Goal: Information Seeking & Learning: Find specific page/section

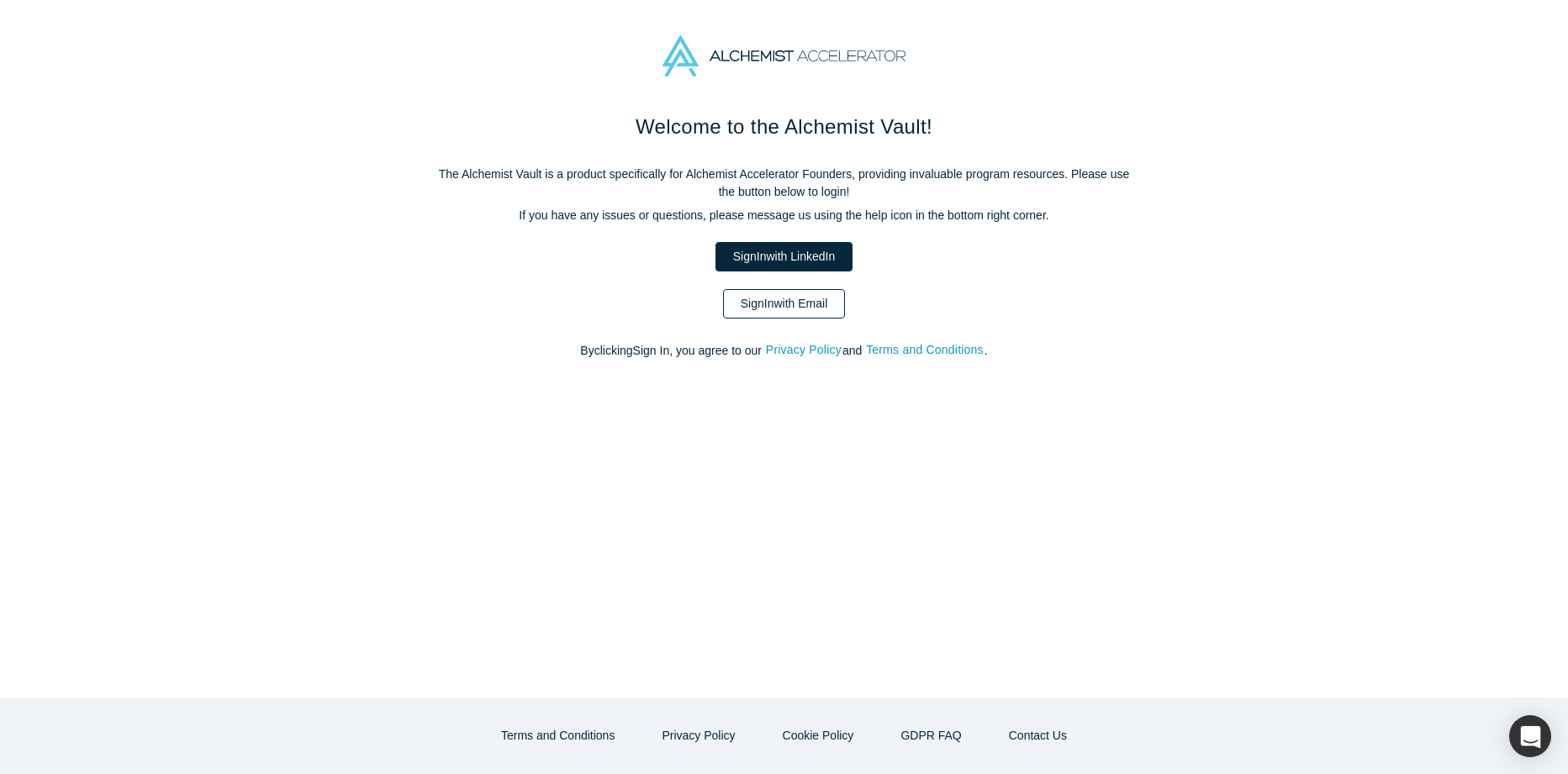
click at [798, 309] on link "Sign In with Email" at bounding box center [784, 304] width 123 height 29
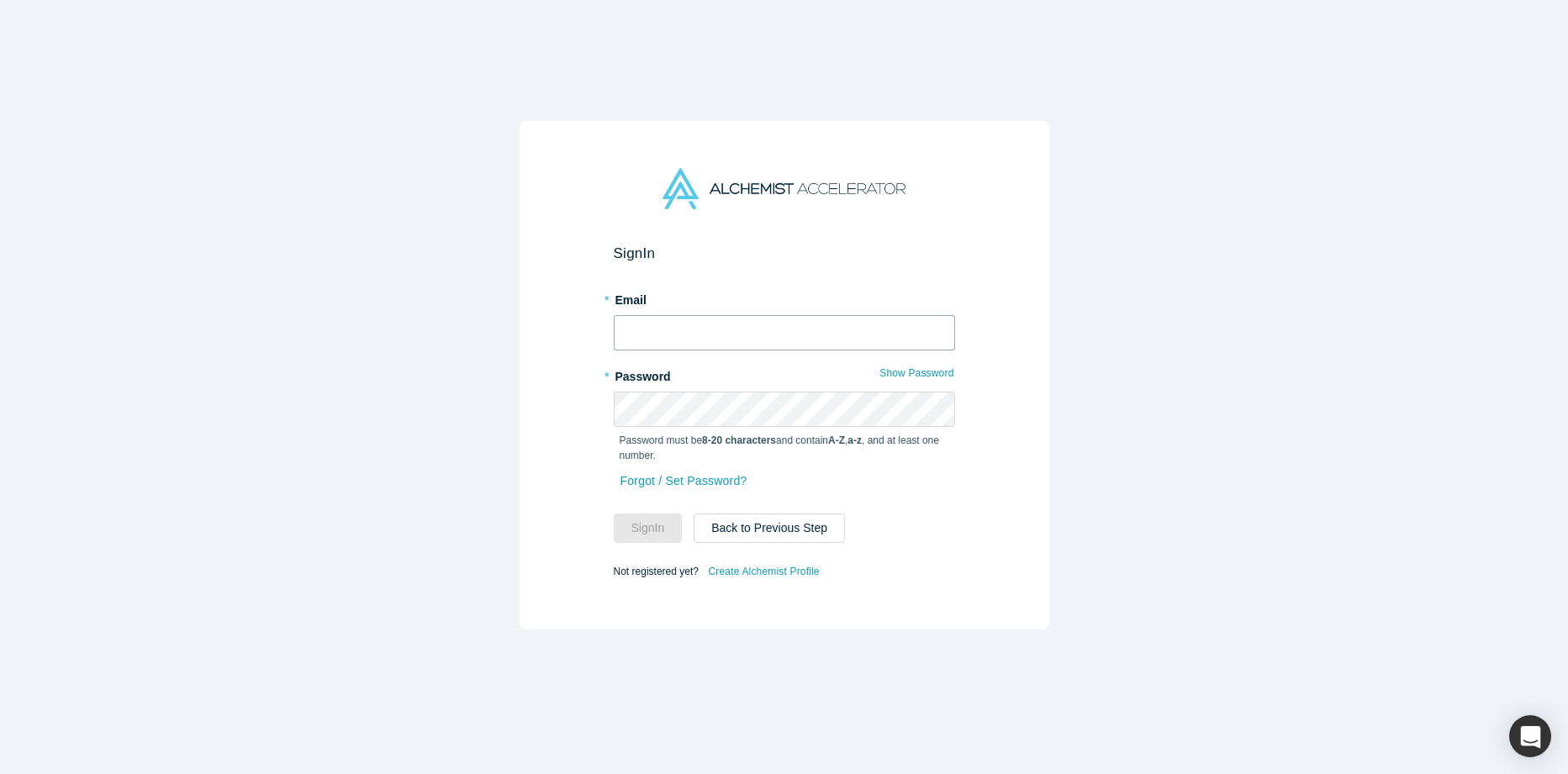
type input "[PERSON_NAME][EMAIL_ADDRESS][DOMAIN_NAME]"
click at [636, 526] on button "Sign In" at bounding box center [648, 528] width 69 height 29
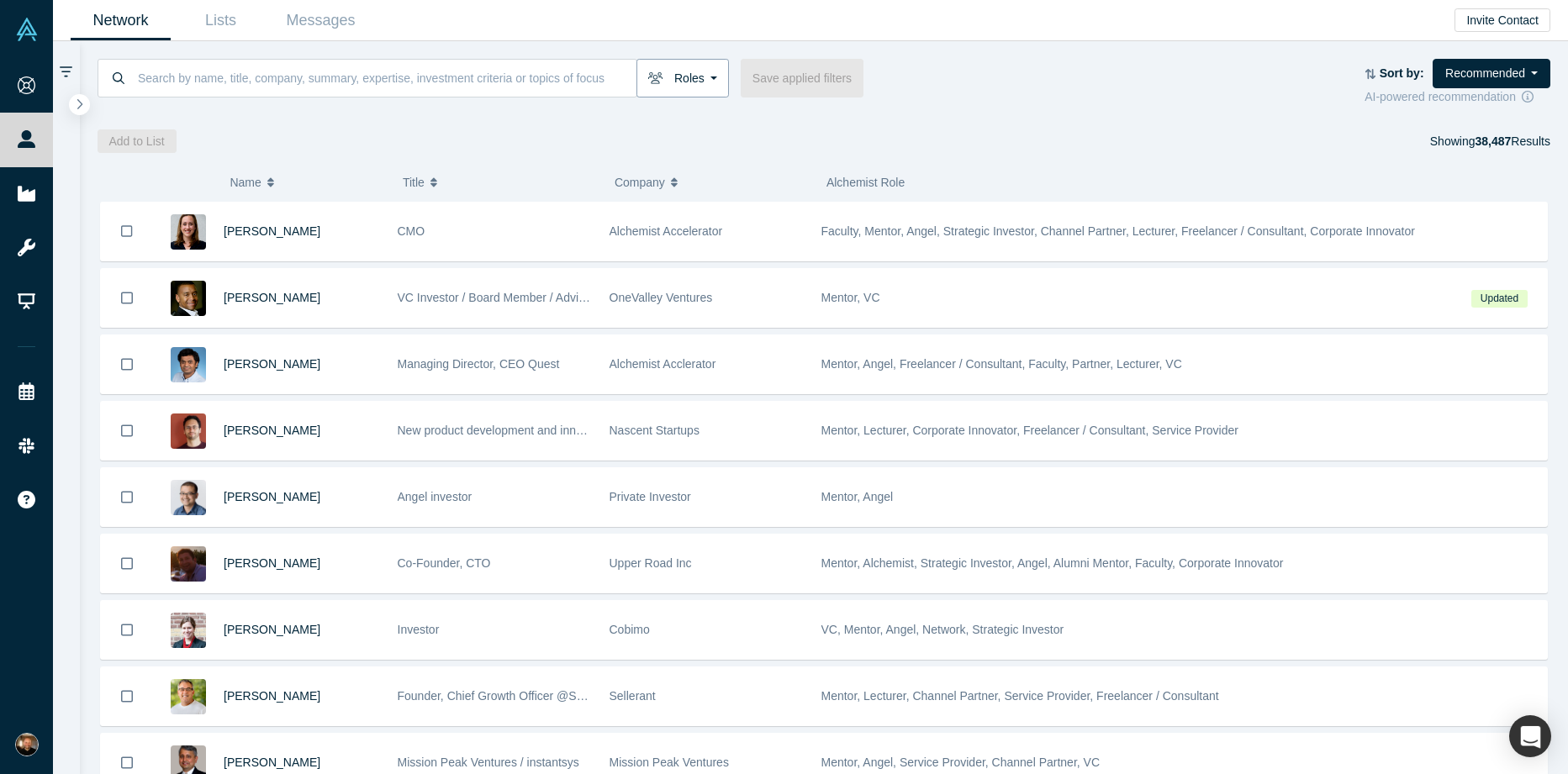
click at [703, 70] on button "Roles" at bounding box center [682, 78] width 92 height 38
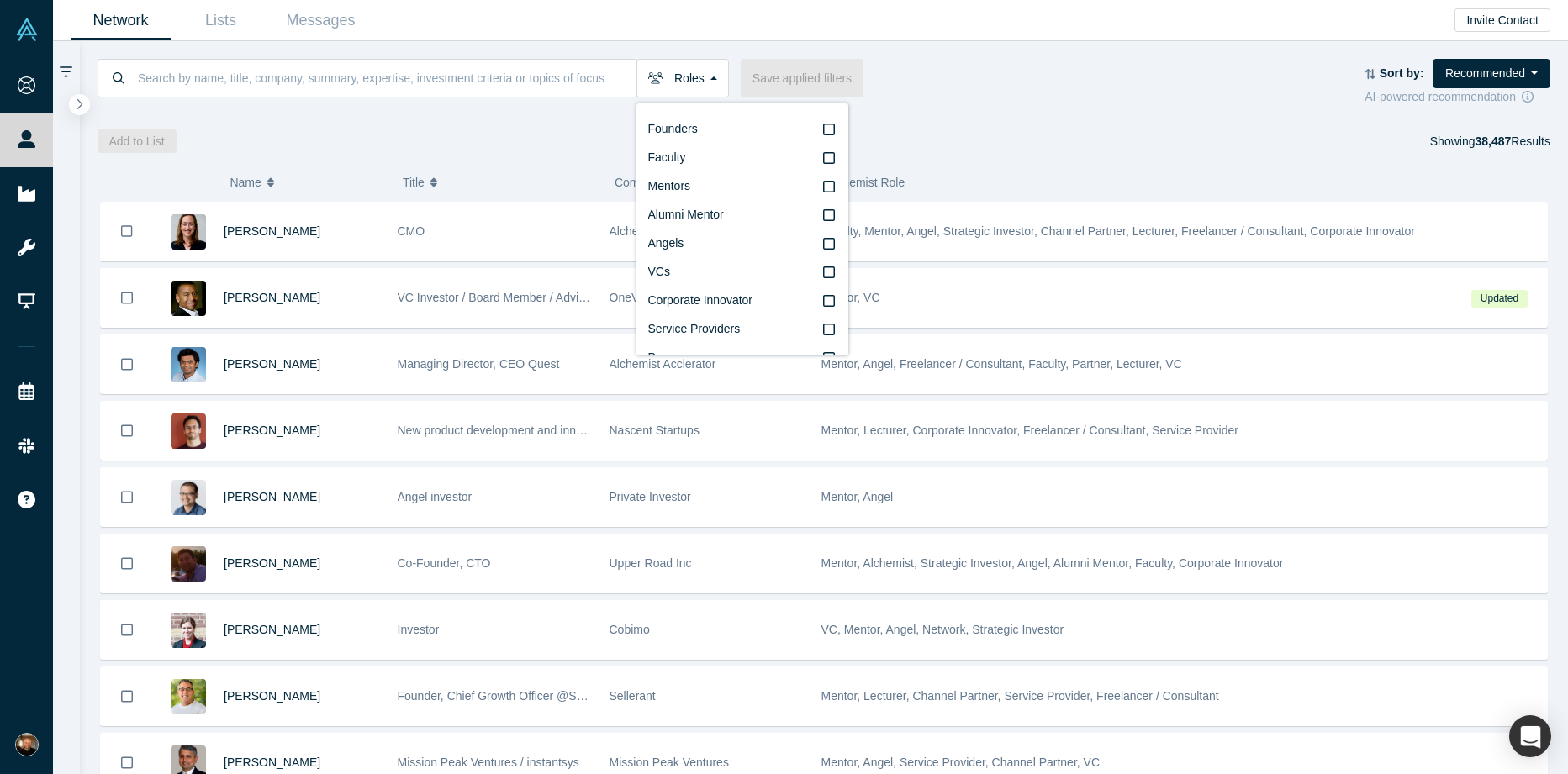
click at [1160, 144] on div "Add to List Showing 38,487 Results" at bounding box center [824, 142] width 1454 height 24
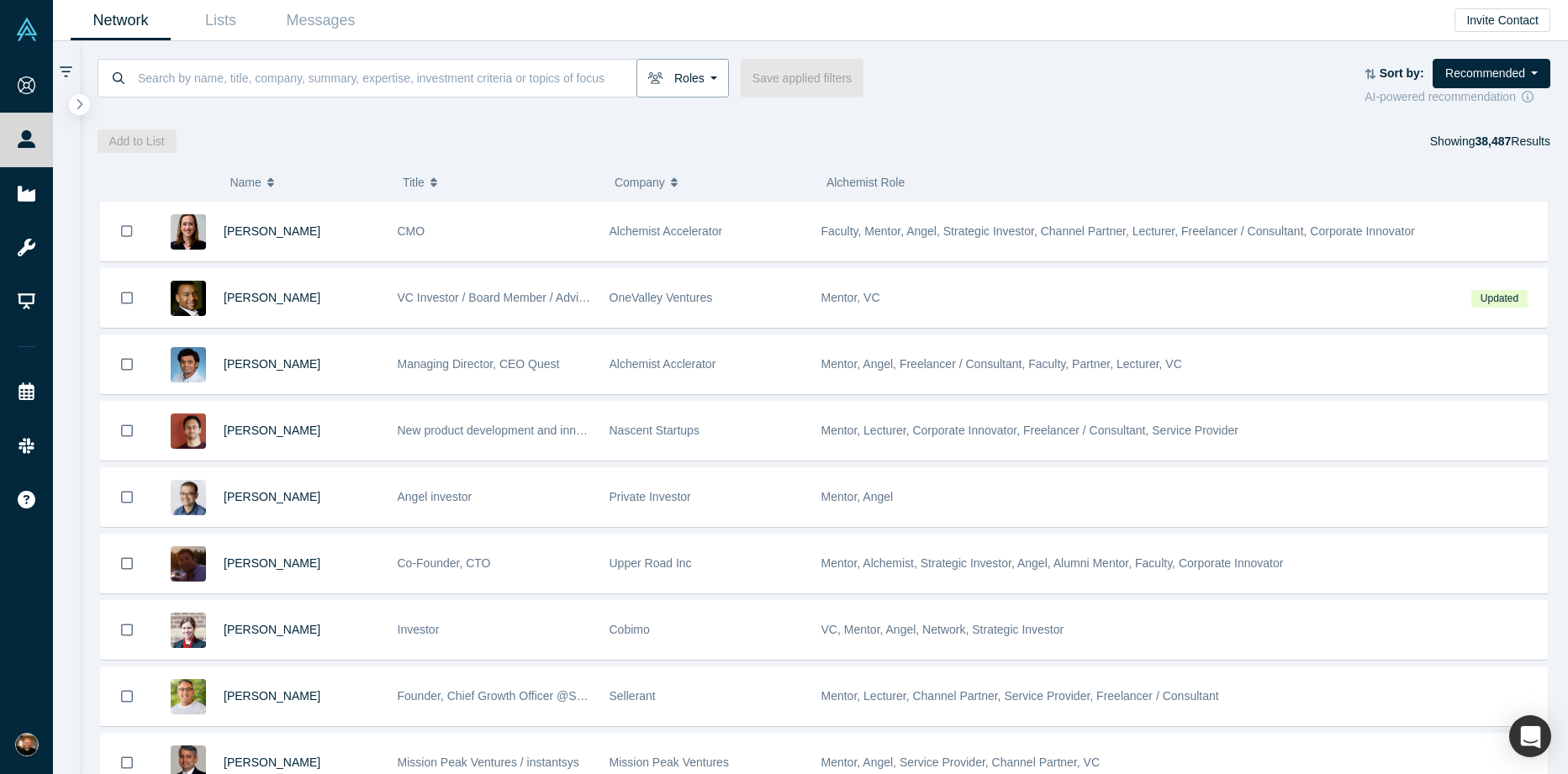
click at [693, 68] on button "Roles" at bounding box center [682, 78] width 92 height 38
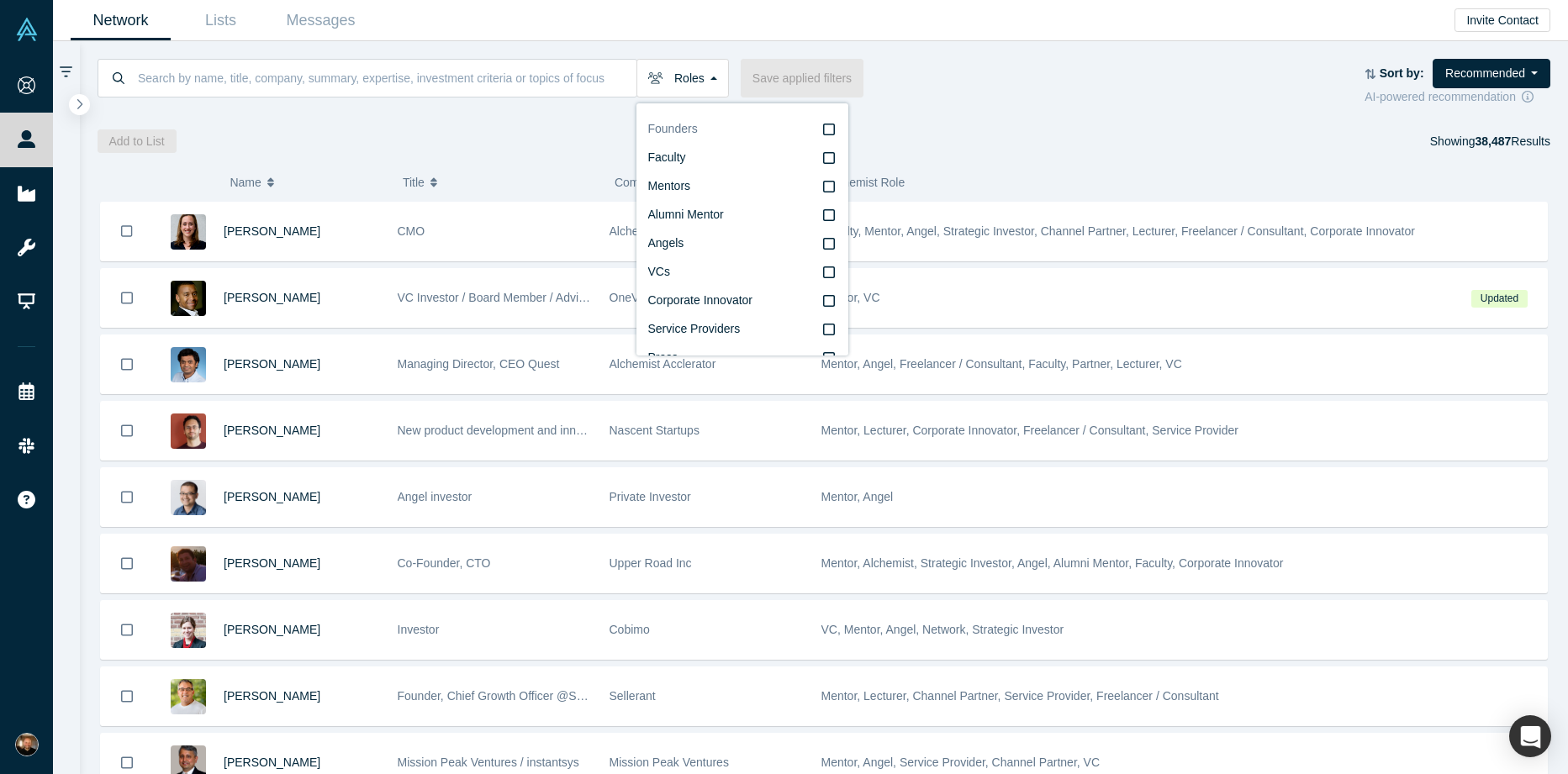
click at [761, 130] on label "Founders" at bounding box center [742, 129] width 188 height 28
click at [0, 0] on input "Founders" at bounding box center [0, 0] width 0 height 0
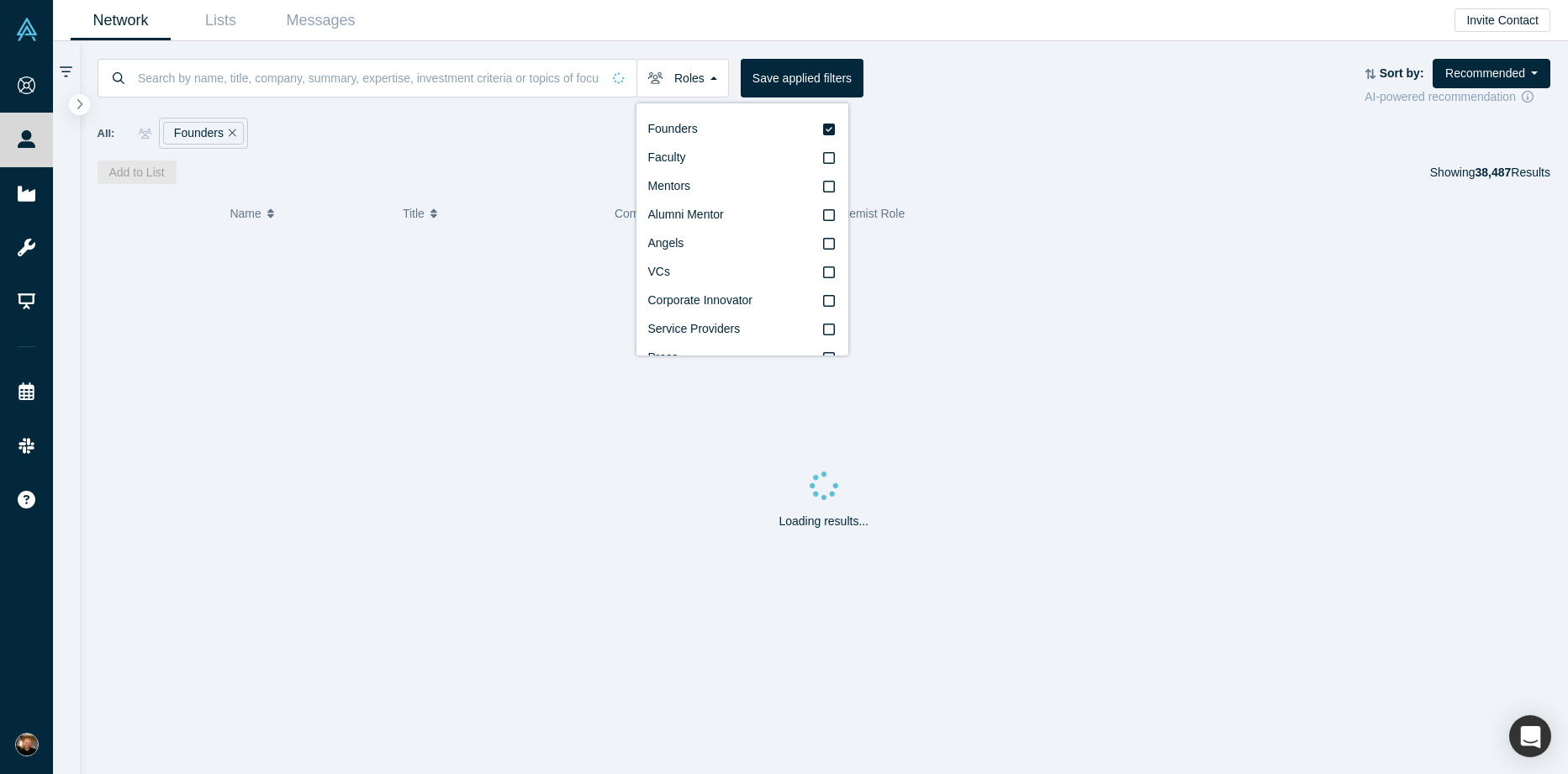
click at [1015, 106] on div "All: Founders" at bounding box center [824, 127] width 1454 height 43
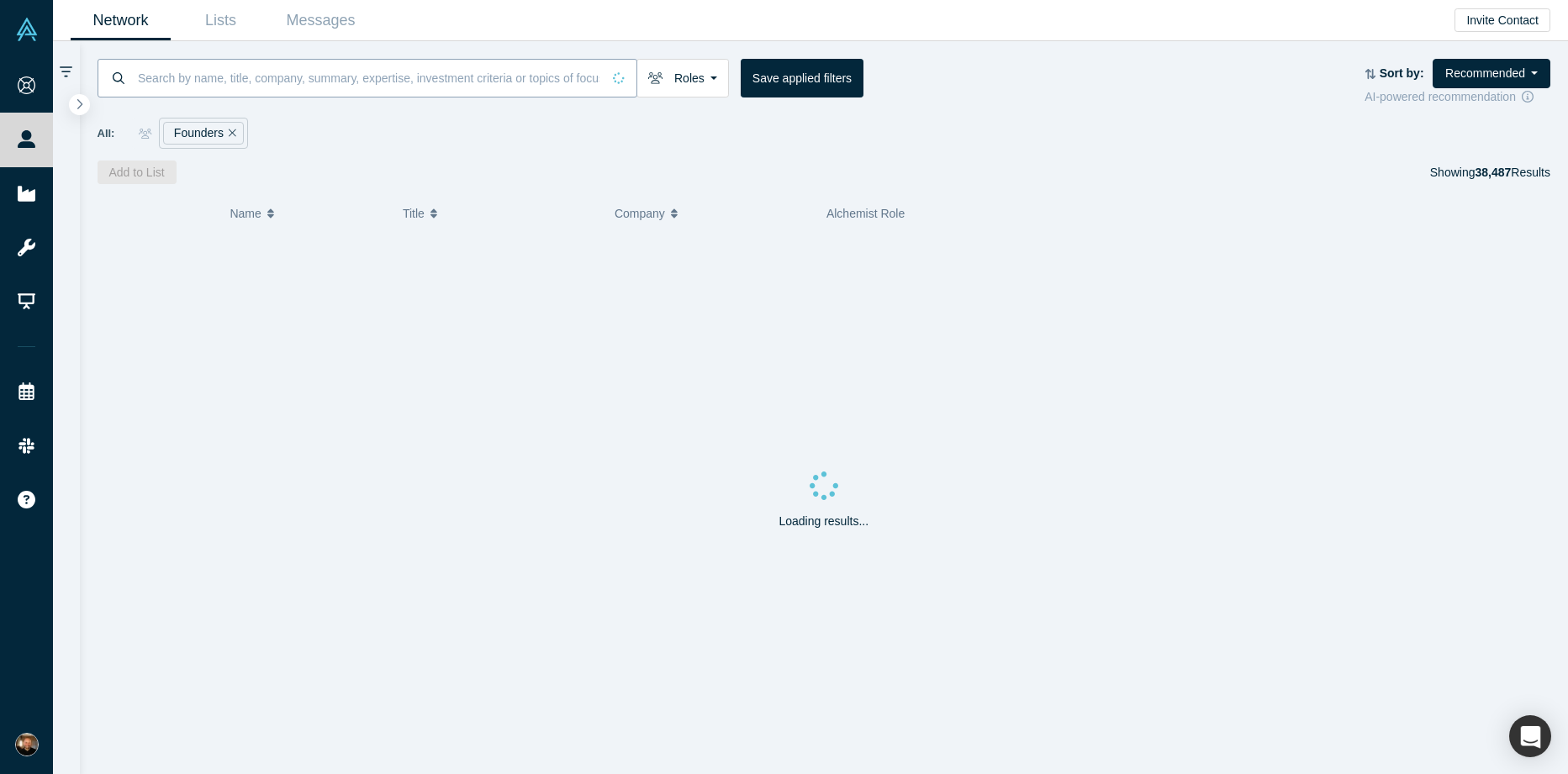
click at [518, 77] on input at bounding box center [369, 77] width 465 height 39
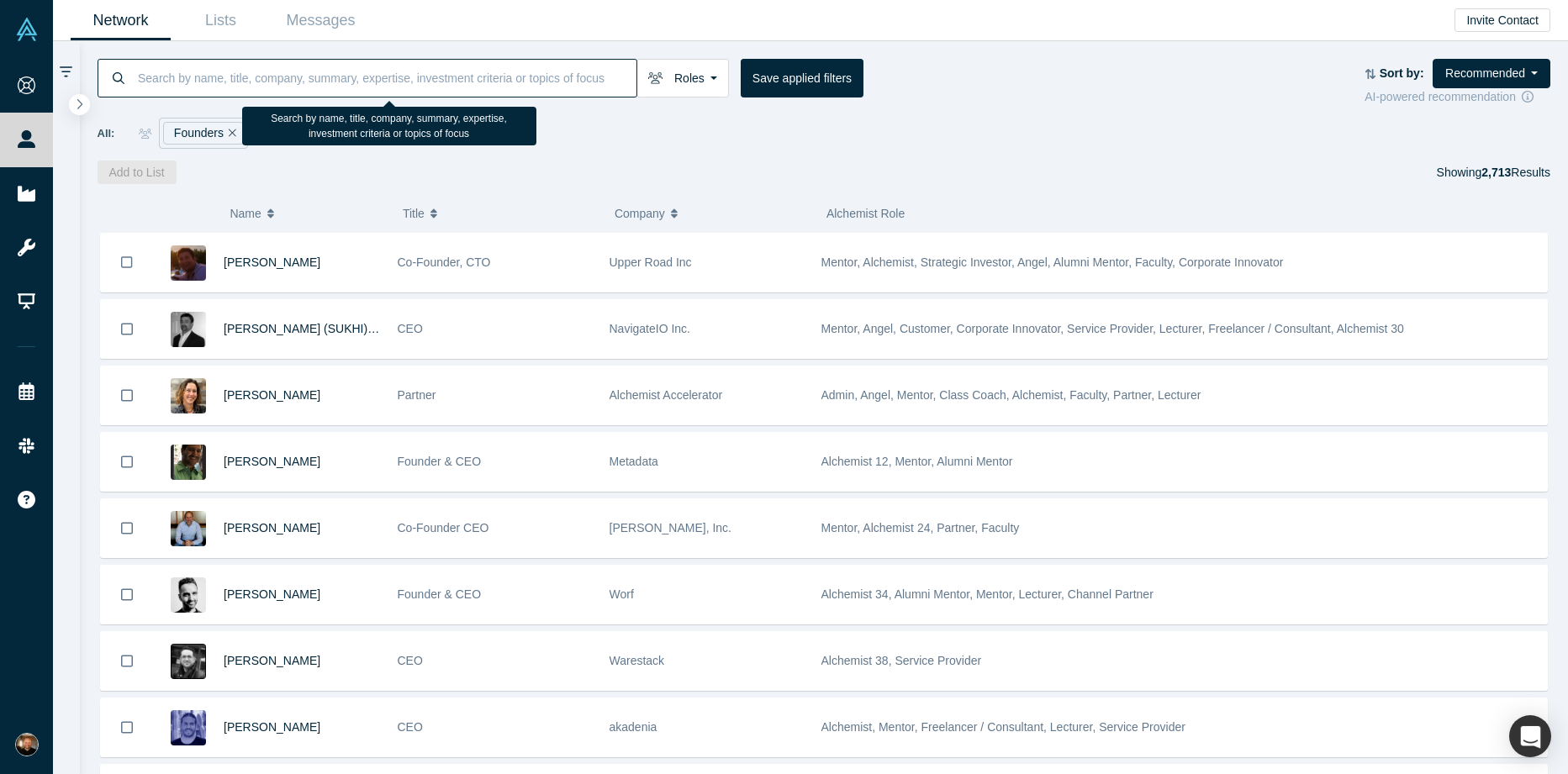
click at [310, 75] on input at bounding box center [386, 77] width 500 height 39
type input "ceo"
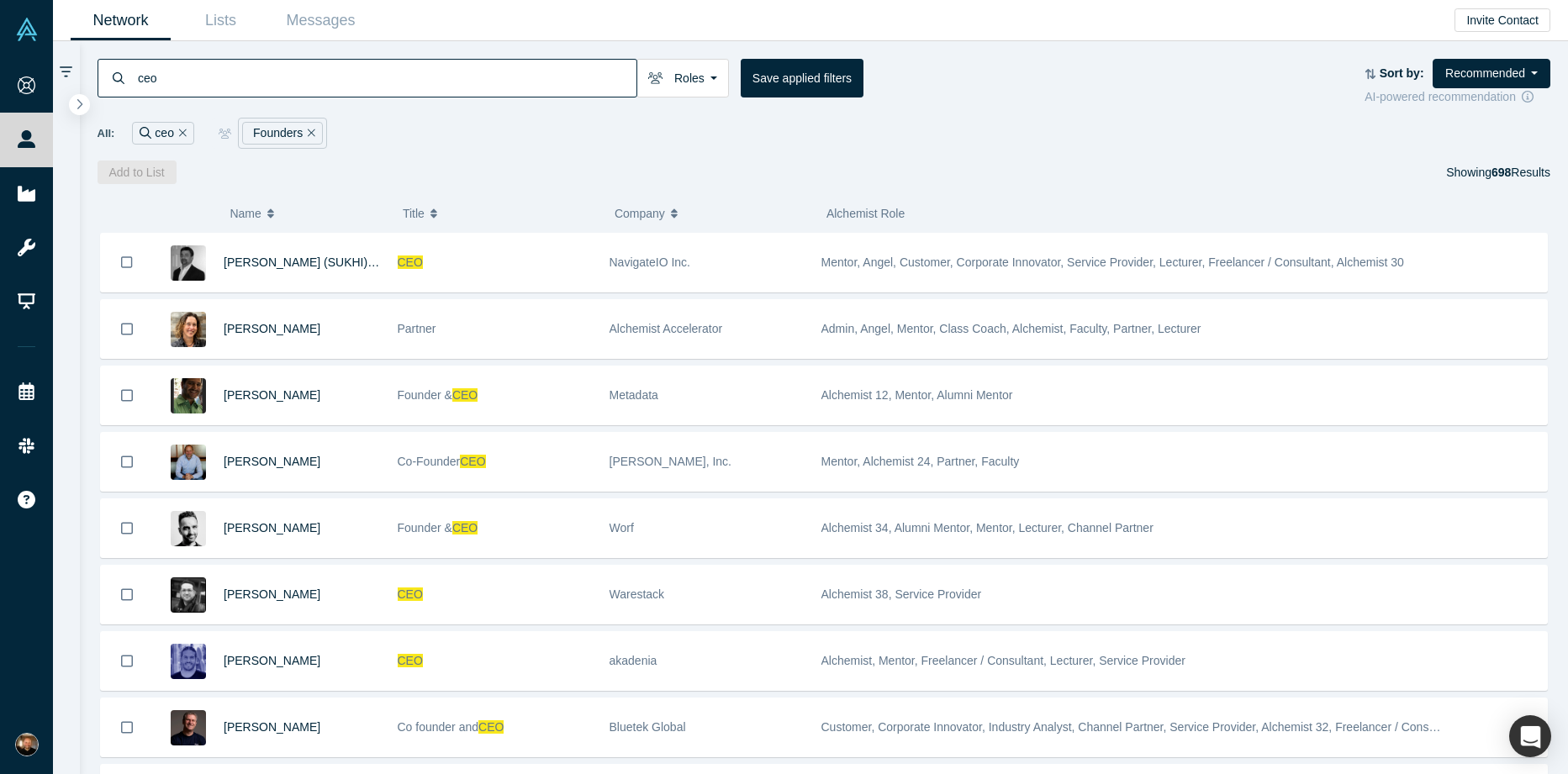
click at [424, 220] on button "Title" at bounding box center [499, 213] width 194 height 36
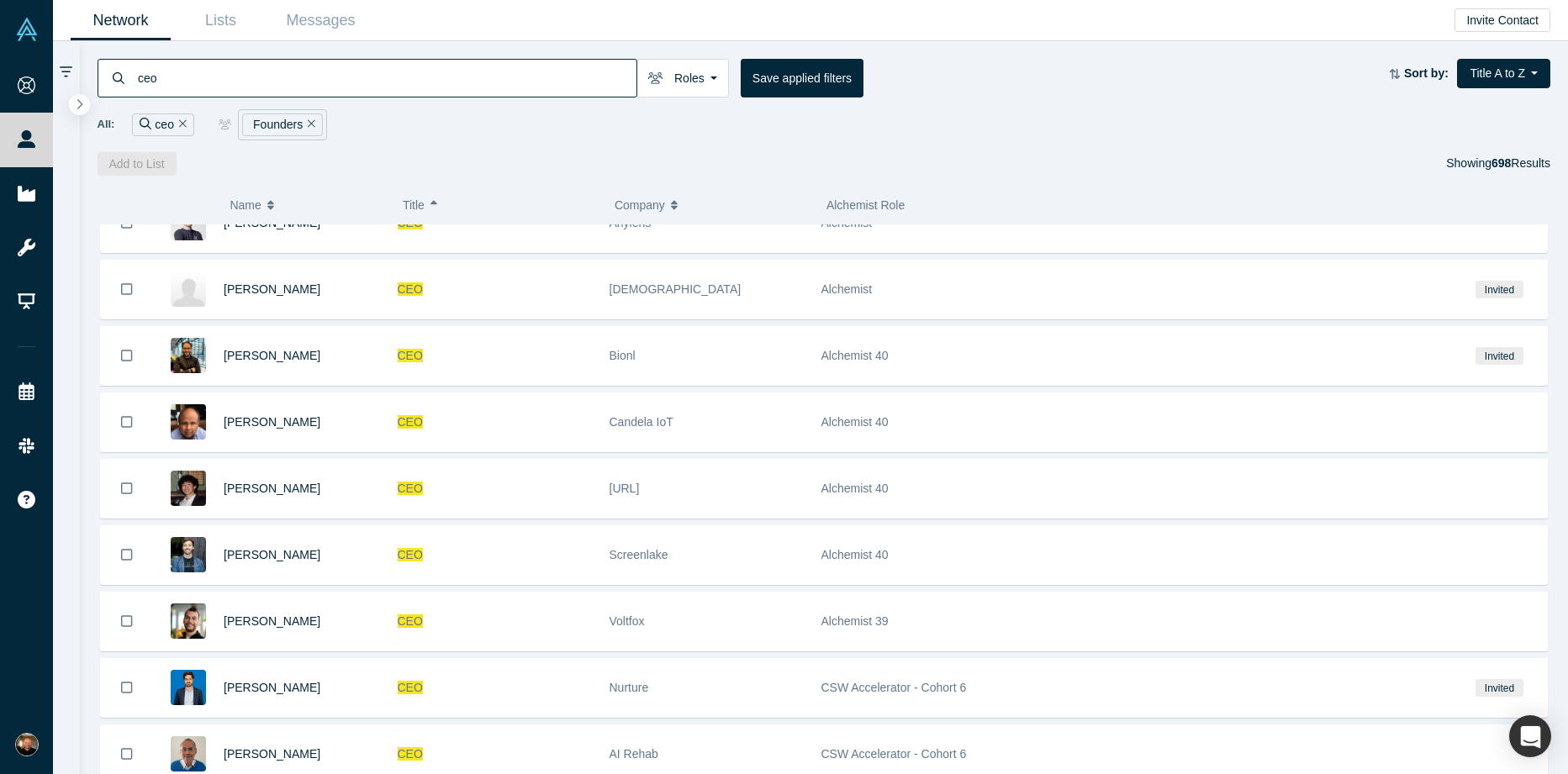
scroll to position [1361, 0]
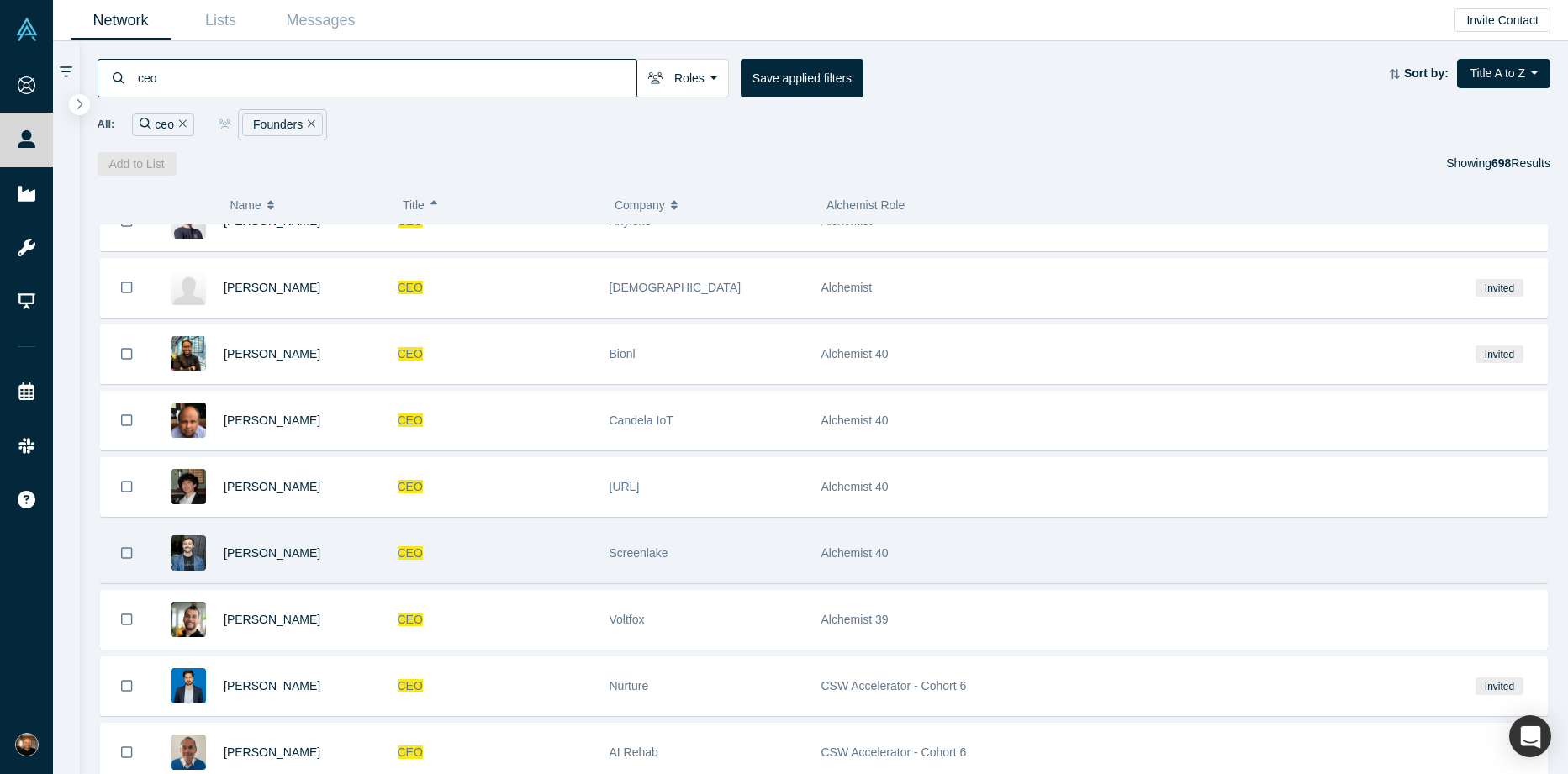
click at [568, 561] on div "CEO" at bounding box center [495, 553] width 194 height 58
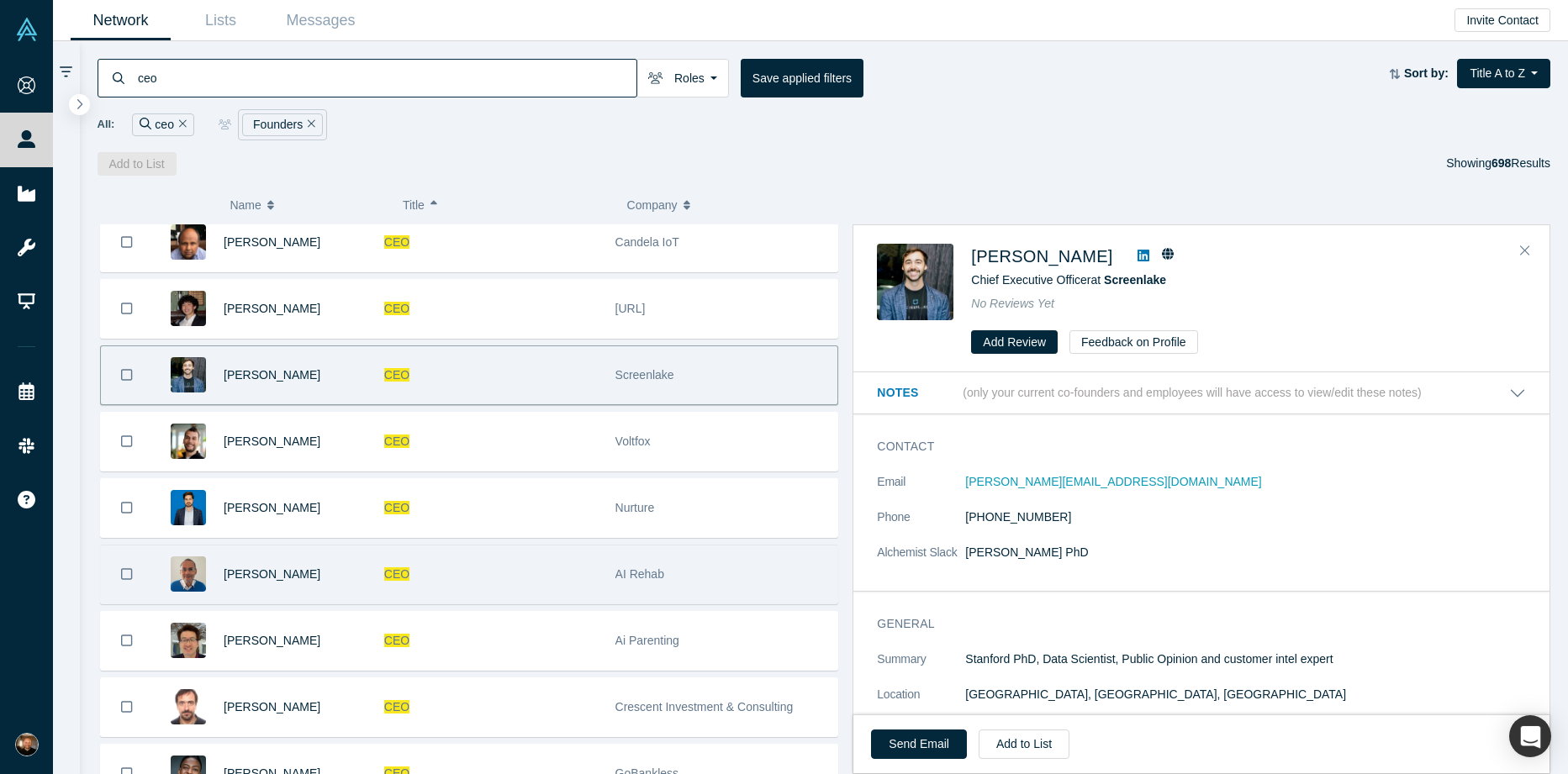
scroll to position [1542, 0]
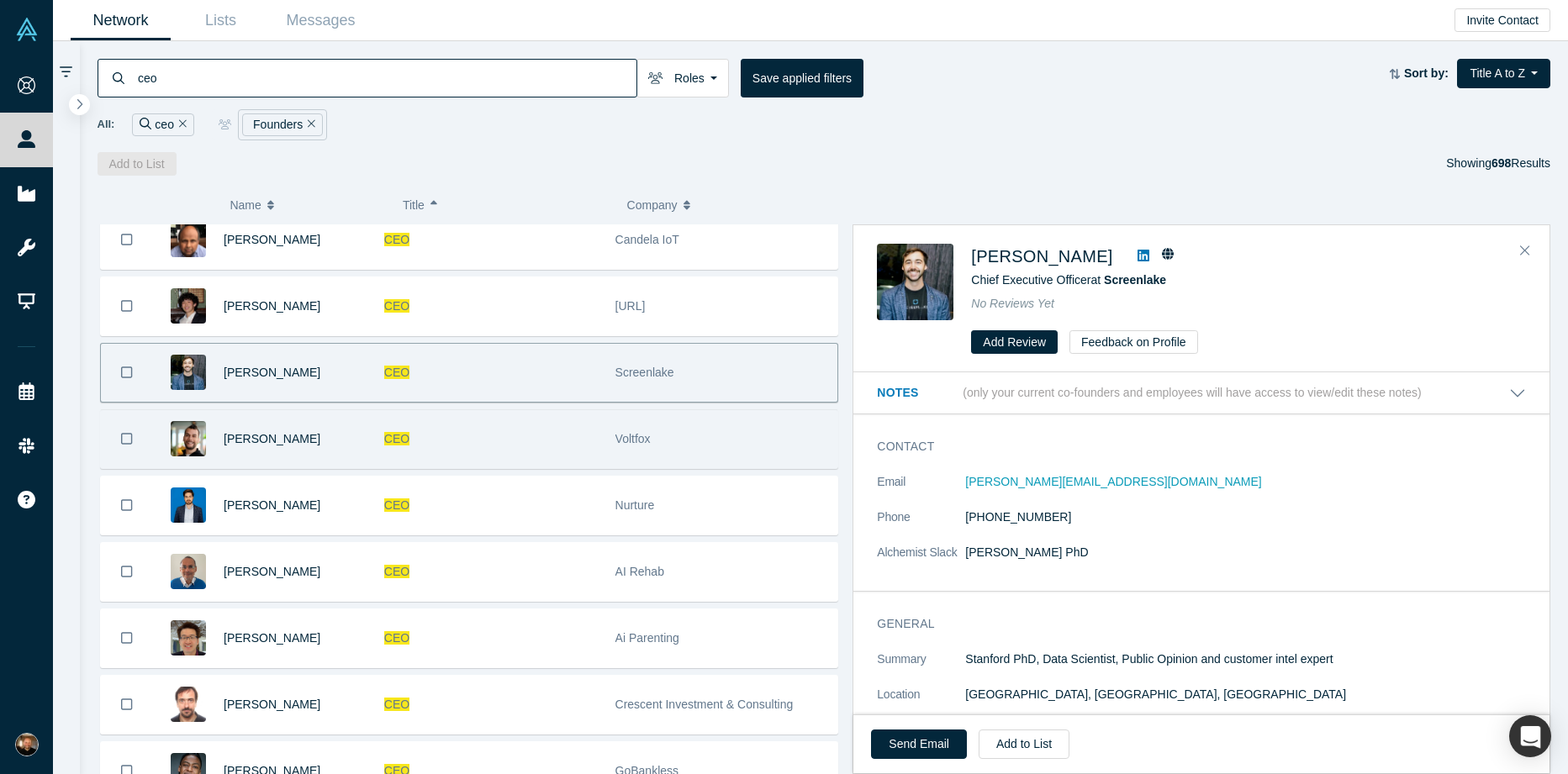
click at [501, 420] on div "CEO" at bounding box center [490, 438] width 213 height 58
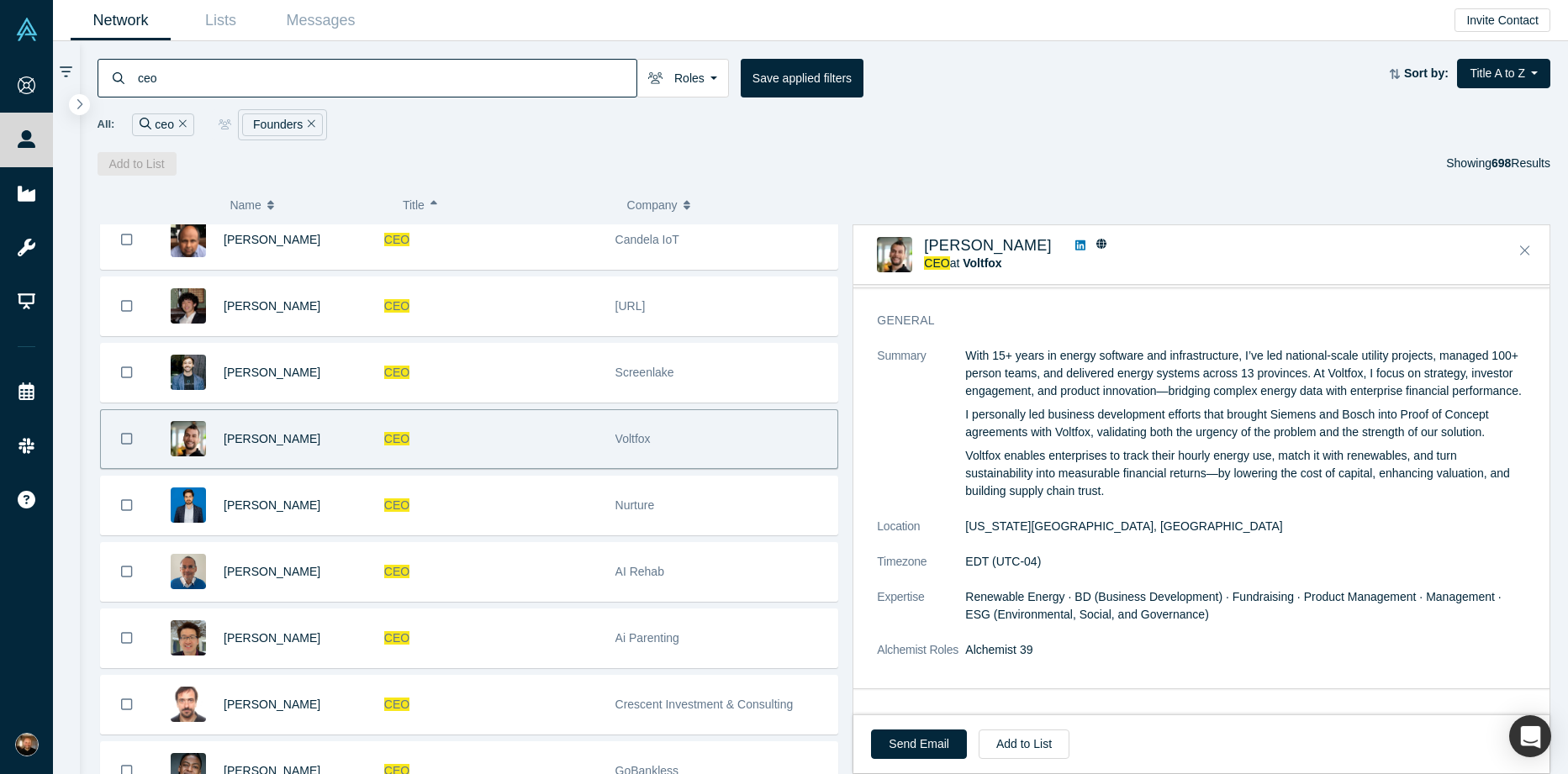
scroll to position [0, 0]
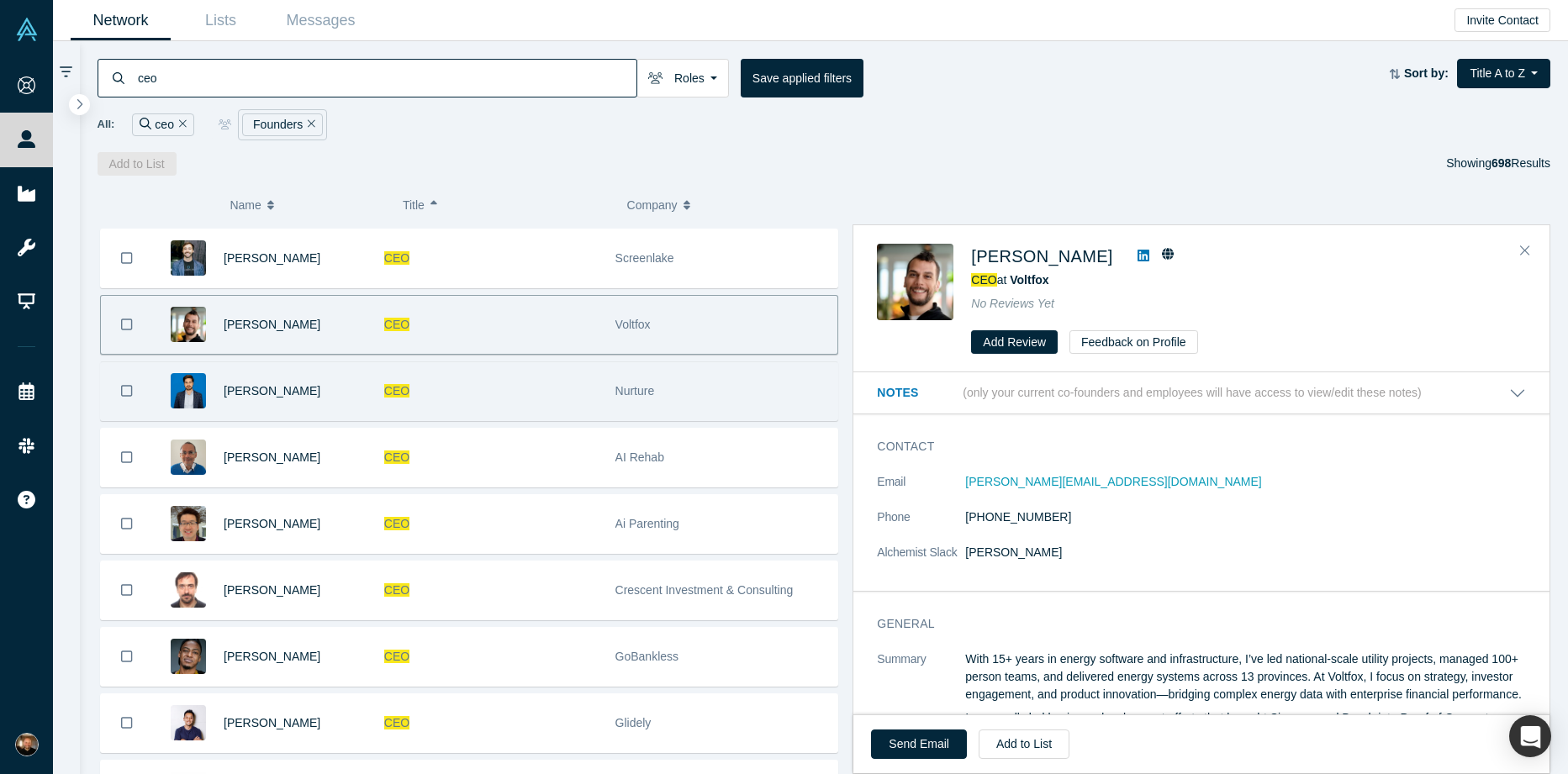
click at [532, 387] on div "CEO" at bounding box center [490, 391] width 213 height 58
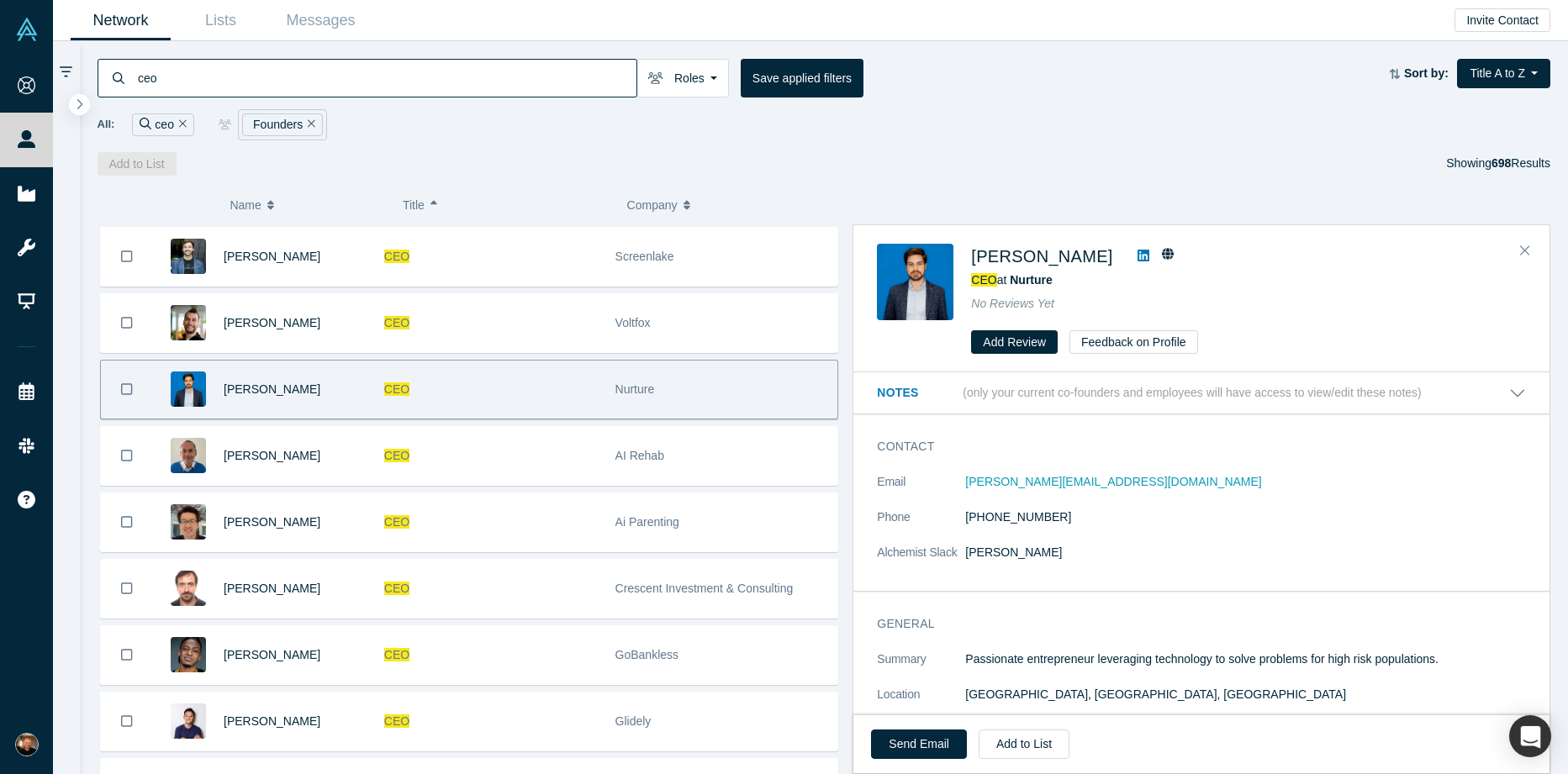
click at [1213, 118] on div "All: ceo Founders" at bounding box center [824, 124] width 1454 height 31
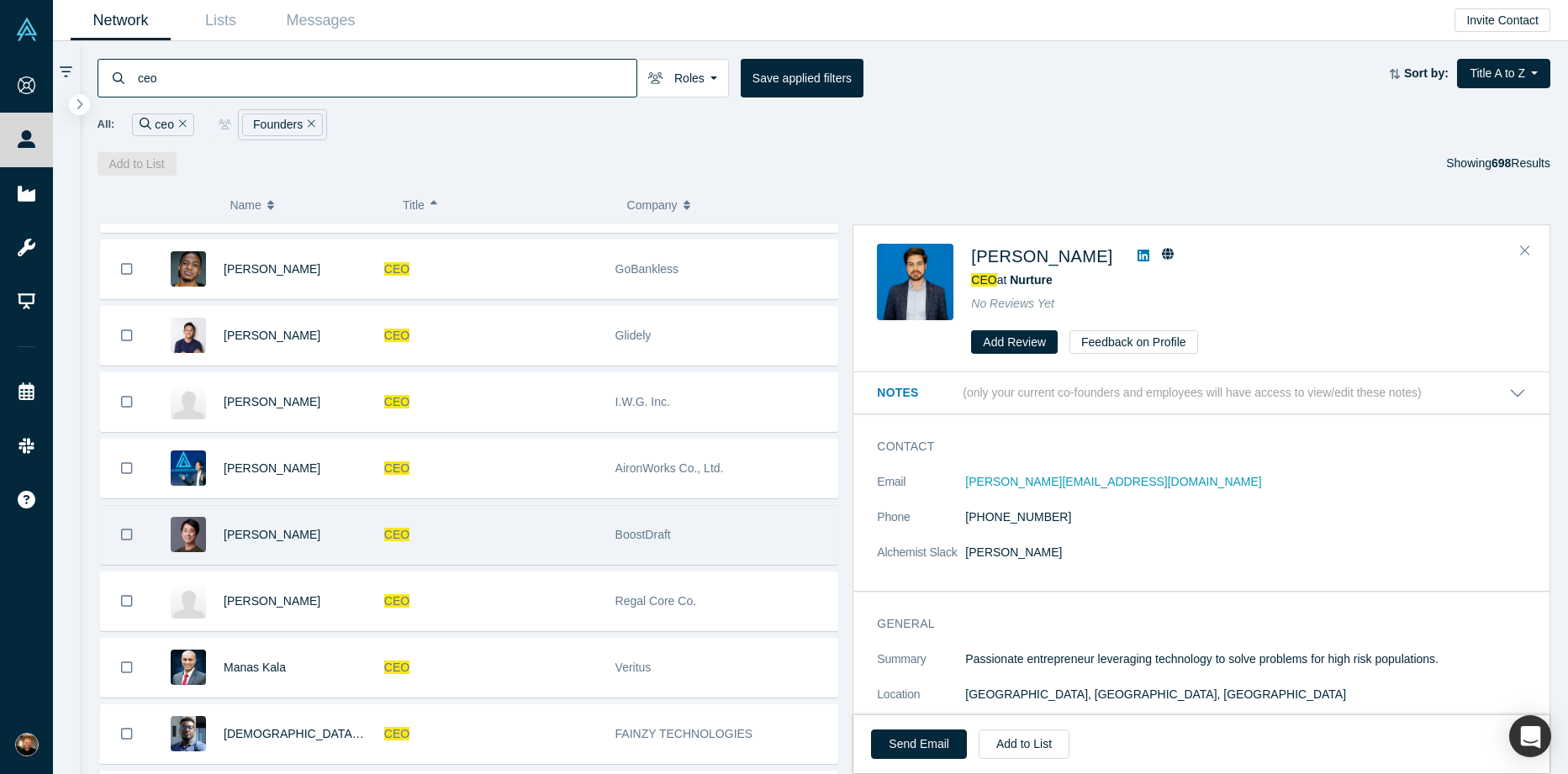
scroll to position [2134, 0]
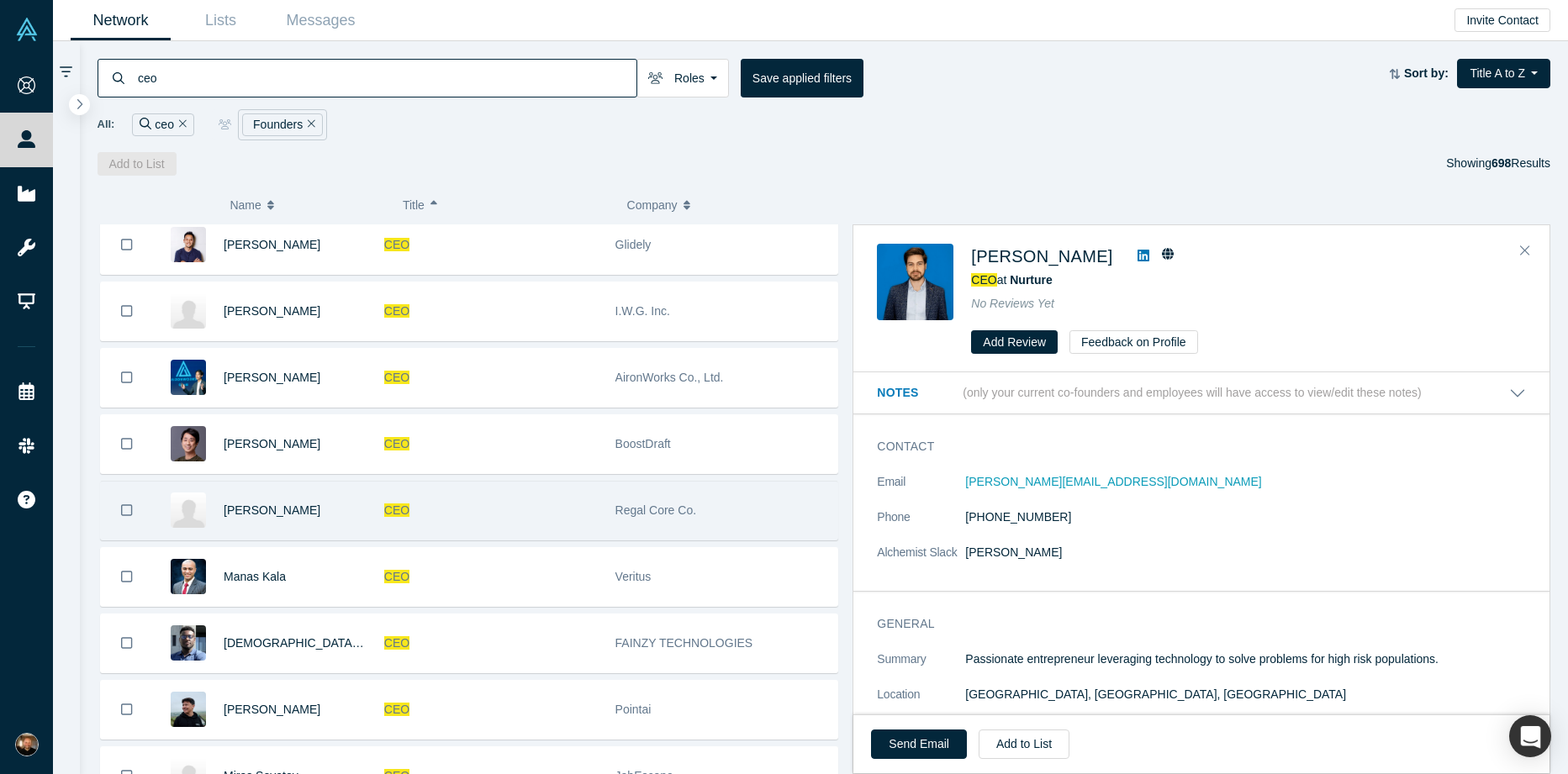
click at [538, 507] on div "CEO" at bounding box center [490, 511] width 213 height 58
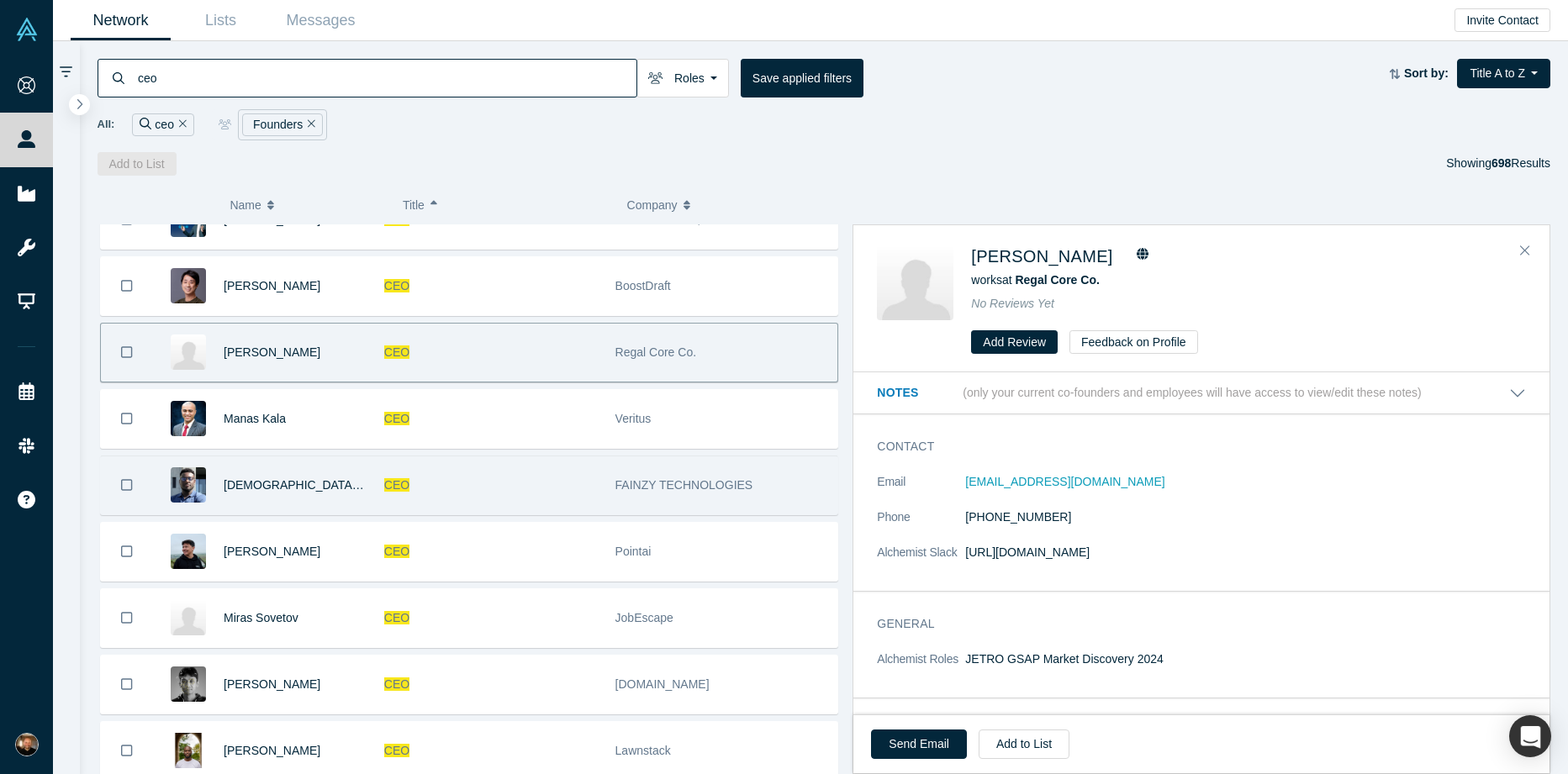
scroll to position [2319, 0]
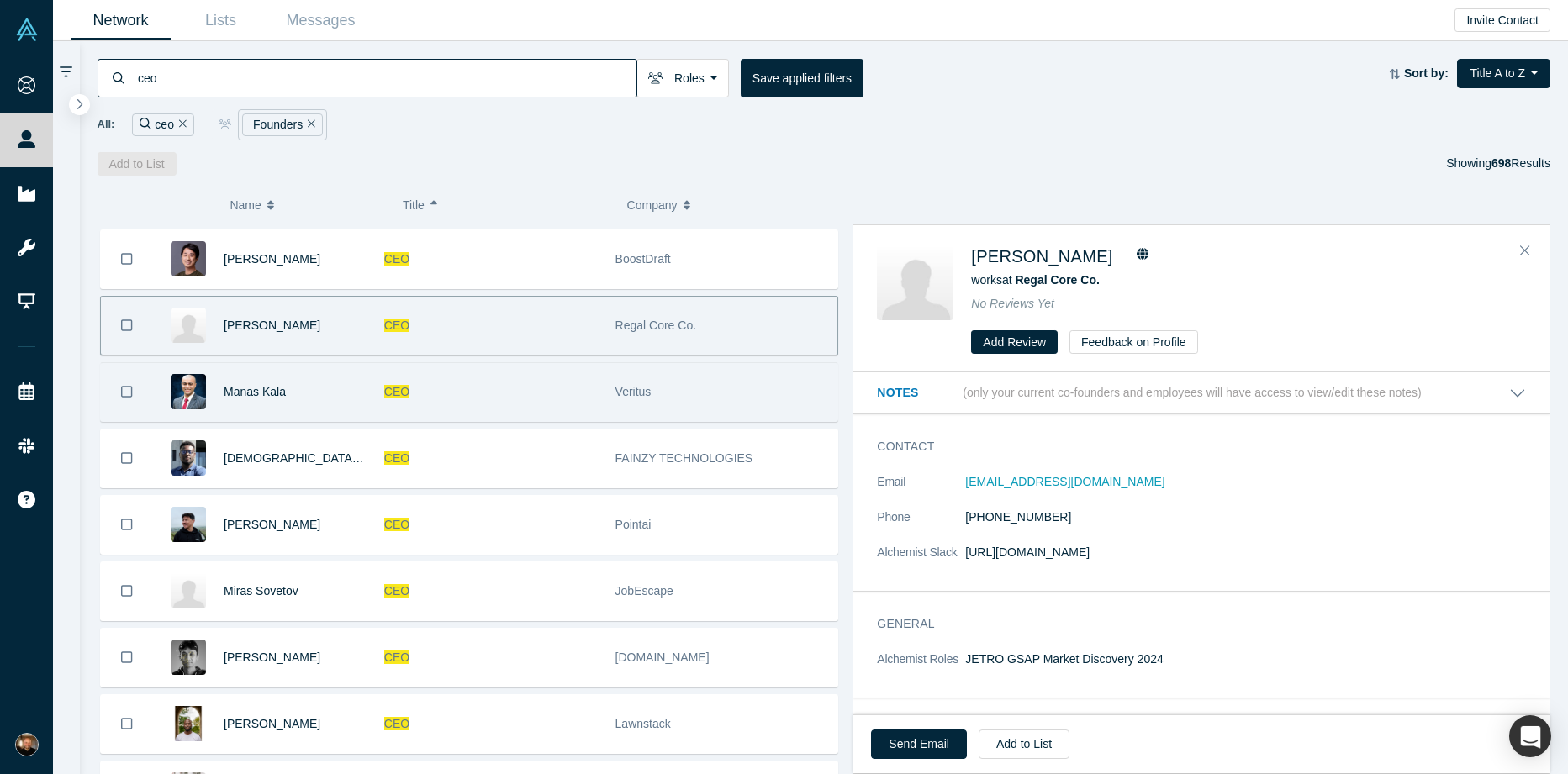
click at [545, 405] on div "CEO" at bounding box center [490, 392] width 213 height 58
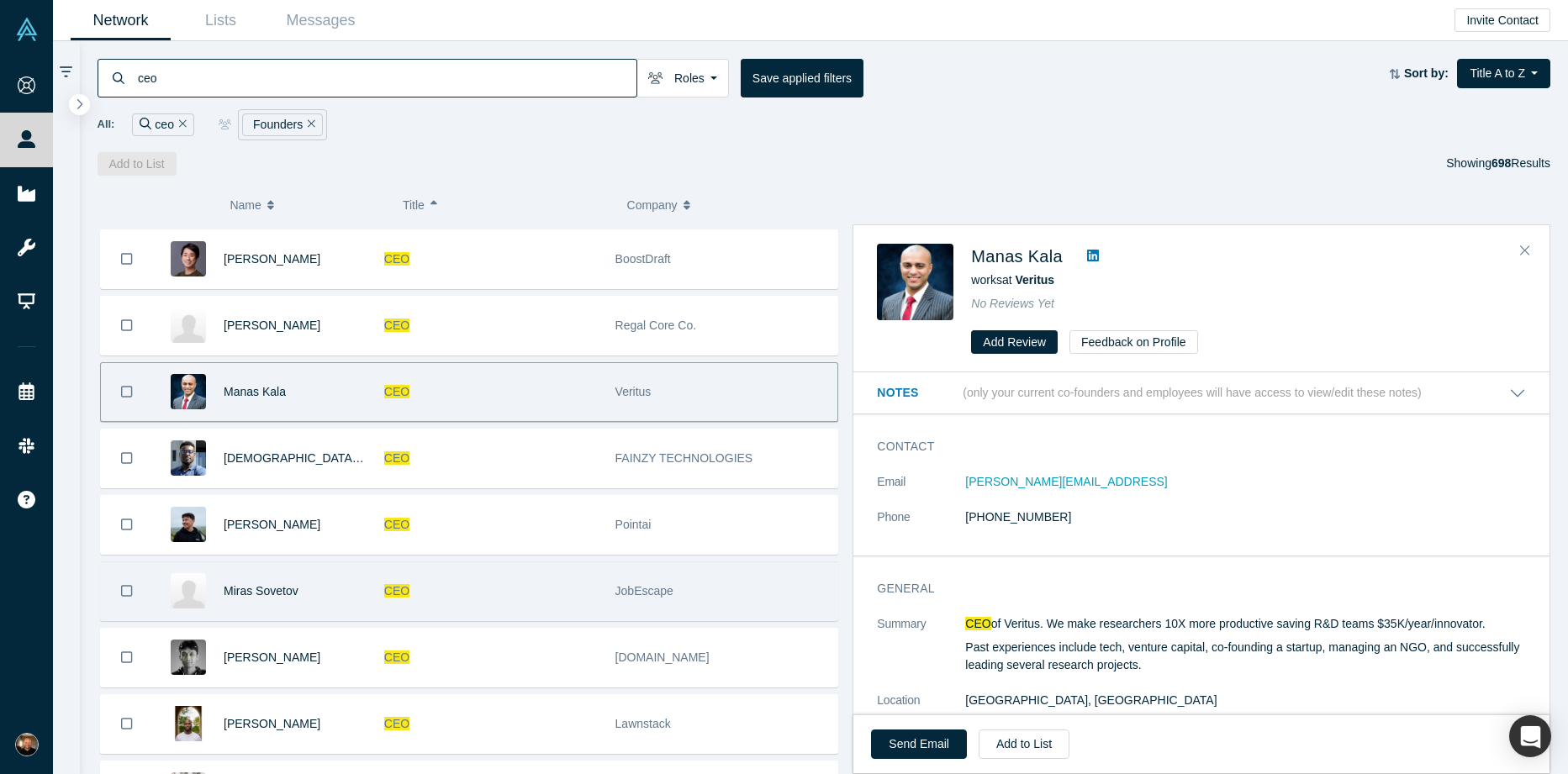
scroll to position [2467, 0]
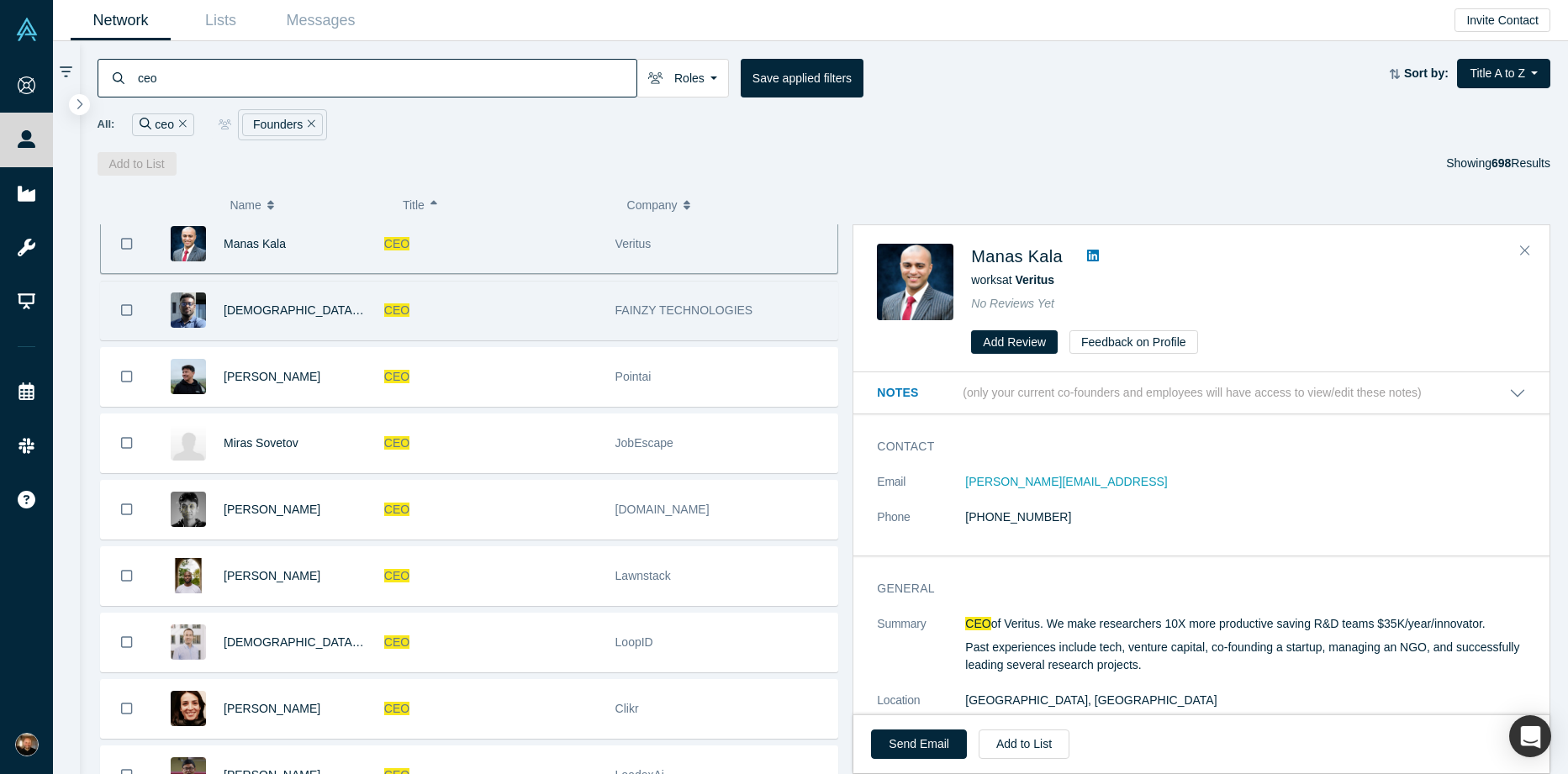
click at [536, 311] on div "CEO" at bounding box center [490, 310] width 213 height 58
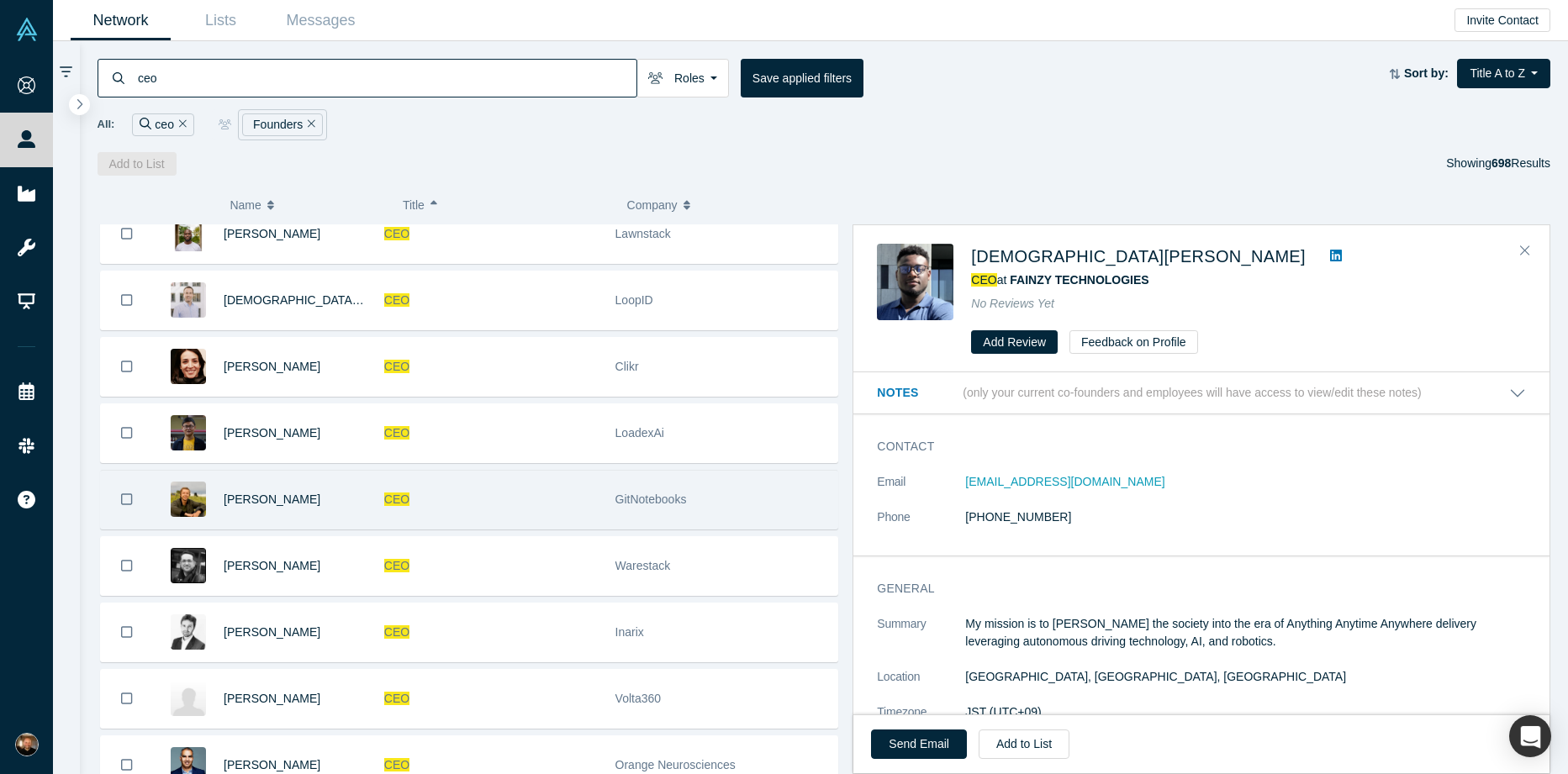
scroll to position [2809, 0]
drag, startPoint x: 533, startPoint y: 496, endPoint x: 584, endPoint y: 512, distance: 53.5
click at [532, 497] on div "CEO" at bounding box center [490, 500] width 213 height 58
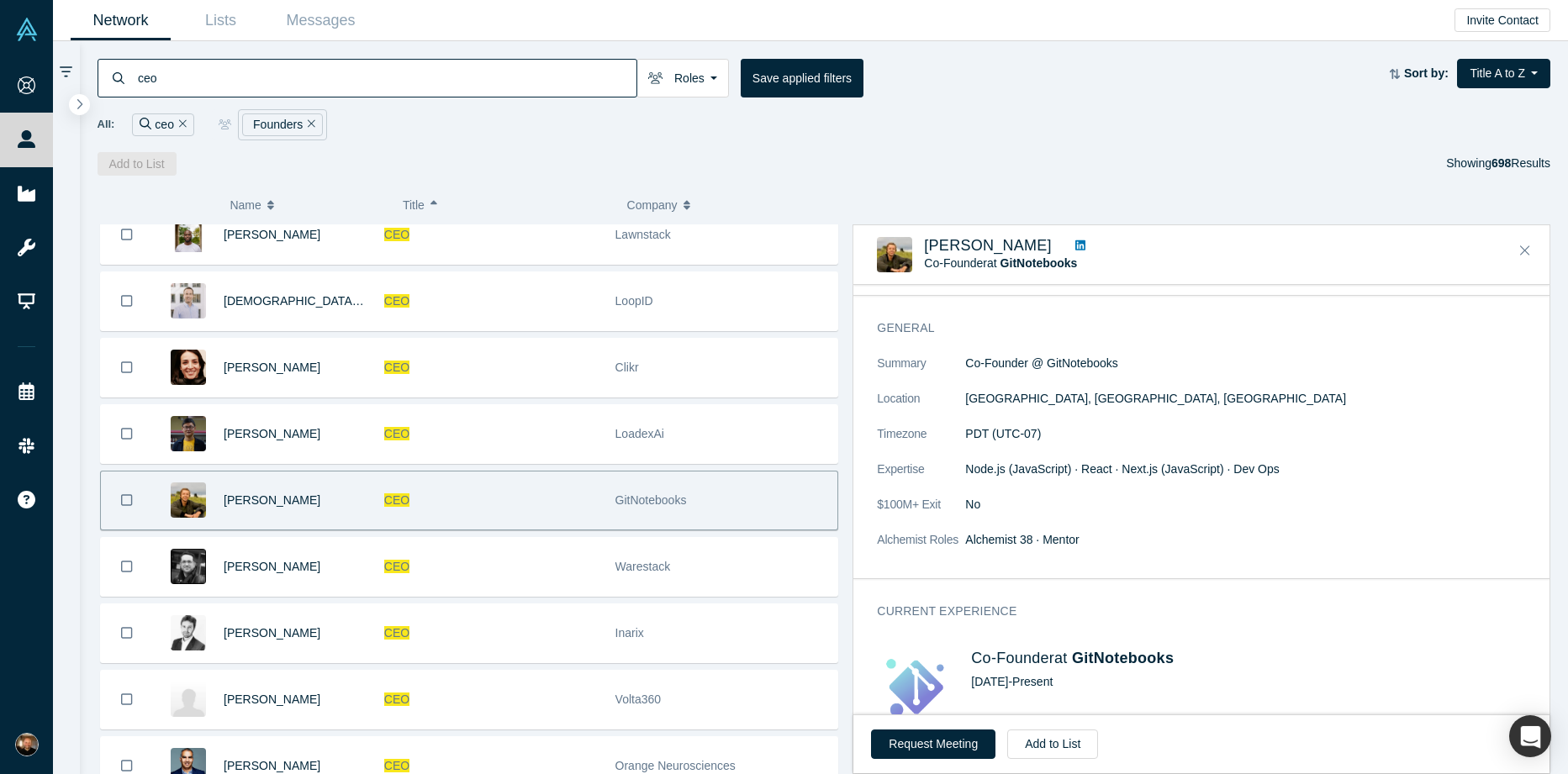
scroll to position [0, 0]
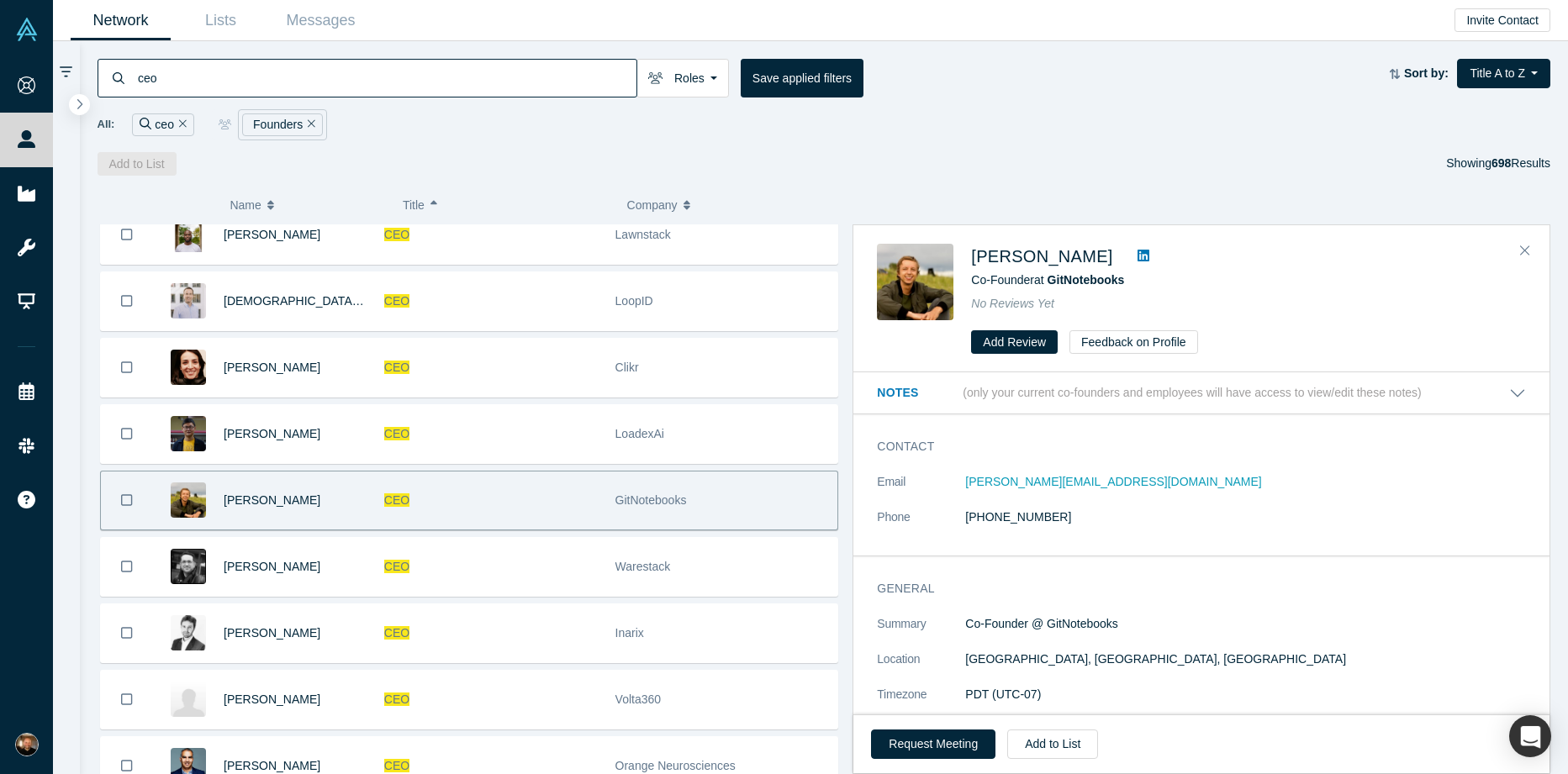
click at [1300, 167] on div "Add to List Showing 698 Results" at bounding box center [824, 164] width 1454 height 24
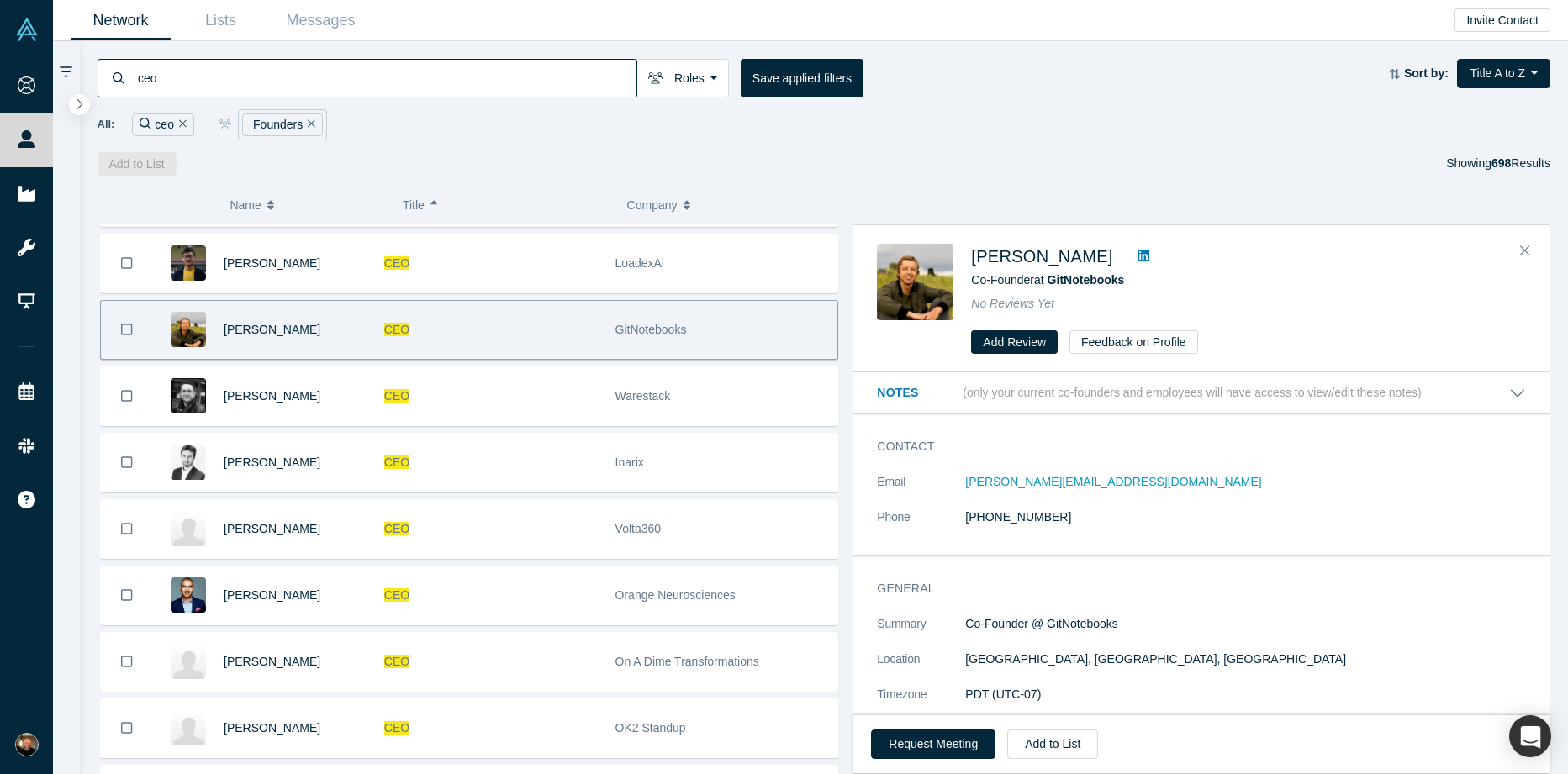
click at [1040, 96] on div "ceo Roles Founders Faculty Mentors Alumni Mentor Angels VCs Corporate Innovator…" at bounding box center [744, 78] width 1292 height 38
